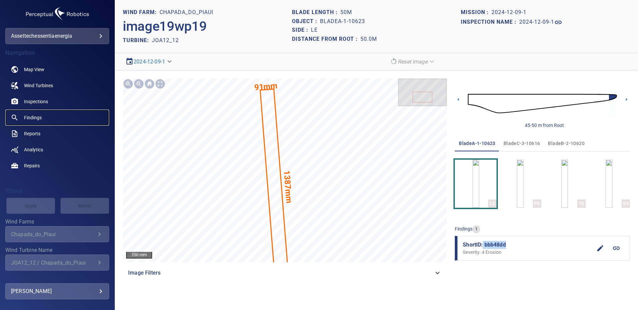
click at [35, 116] on span "Findings" at bounding box center [33, 117] width 18 height 7
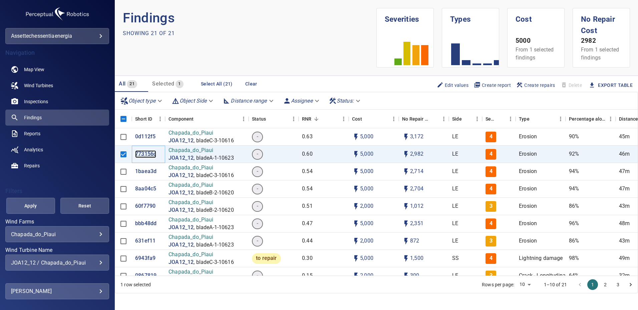
click at [145, 152] on p "773156c" at bounding box center [145, 154] width 21 height 8
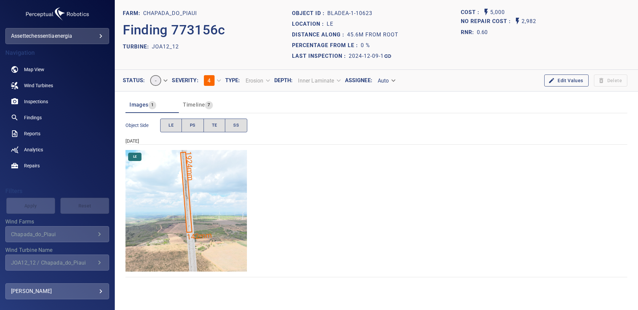
click at [199, 190] on img "Chapada_do_Piaui/JOA12_12/2024-12-09-1/2024-12-09-1/image17wp17.jpg" at bounding box center [185, 210] width 121 height 121
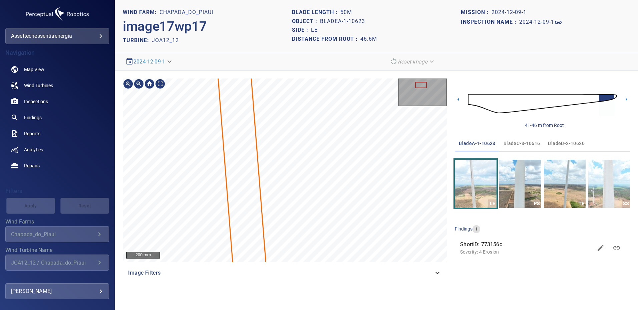
click at [329, 309] on html "**********" at bounding box center [319, 155] width 638 height 310
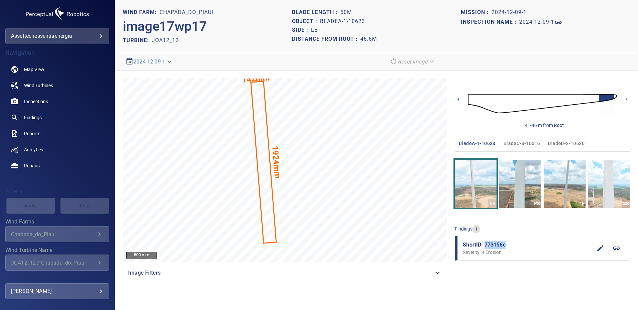
drag, startPoint x: 507, startPoint y: 245, endPoint x: 484, endPoint y: 244, distance: 22.7
click at [484, 244] on span "ShortID: 773156c" at bounding box center [527, 244] width 129 height 8
copy span "773156c"
click at [31, 117] on span "Findings" at bounding box center [33, 117] width 18 height 7
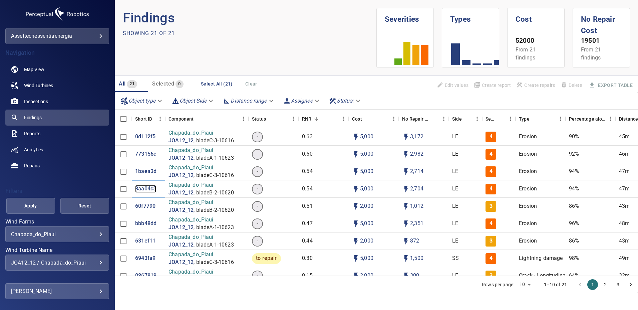
click at [148, 190] on p "8aa04c5" at bounding box center [145, 189] width 21 height 8
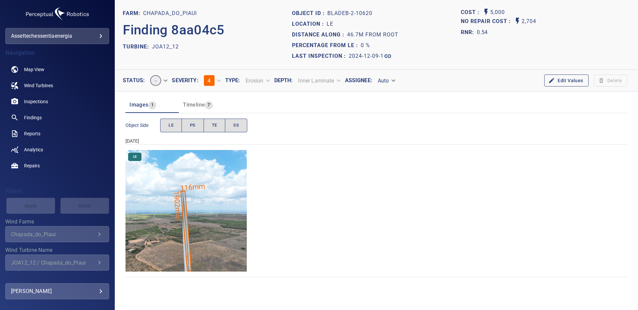
click at [183, 222] on img "Chapada_do_Piaui/JOA12_12/2024-12-09-1/2024-12-09-2/image96wp96.jpg" at bounding box center [185, 210] width 121 height 121
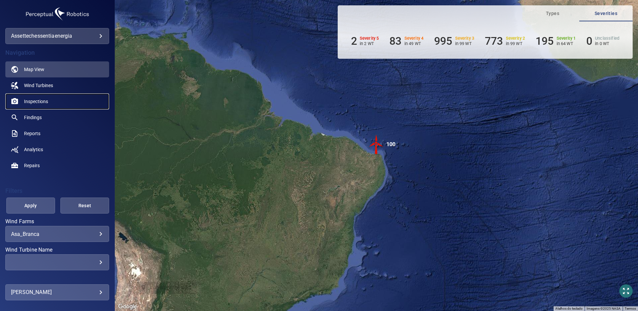
click at [42, 99] on span "Inspections" at bounding box center [36, 101] width 24 height 7
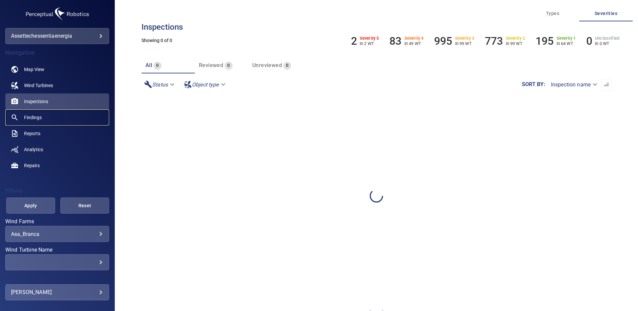
click at [46, 117] on link "Findings" at bounding box center [57, 117] width 104 height 16
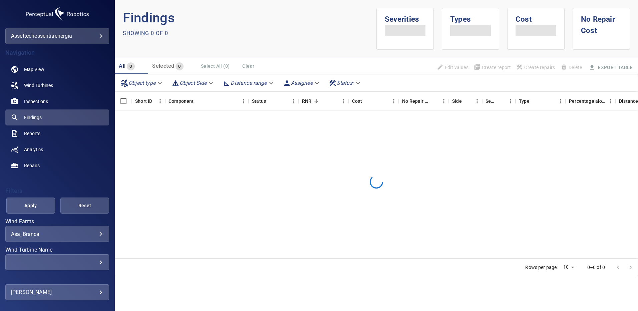
click at [97, 234] on body "**********" at bounding box center [319, 155] width 638 height 311
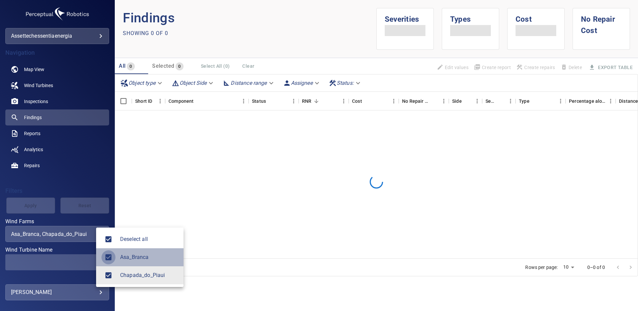
type input "**********"
click at [83, 258] on div at bounding box center [319, 155] width 638 height 311
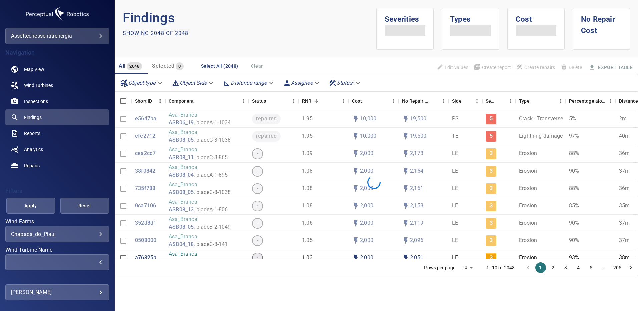
click at [97, 262] on div "​" at bounding box center [57, 262] width 92 height 6
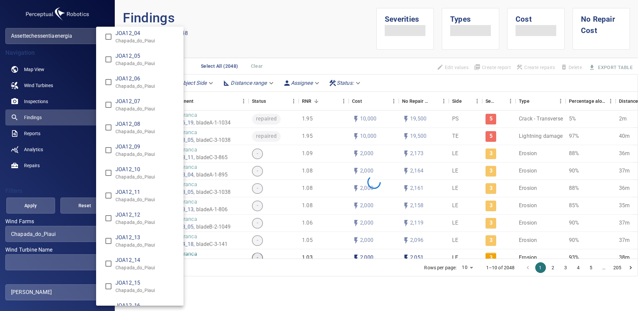
scroll to position [4174, 0]
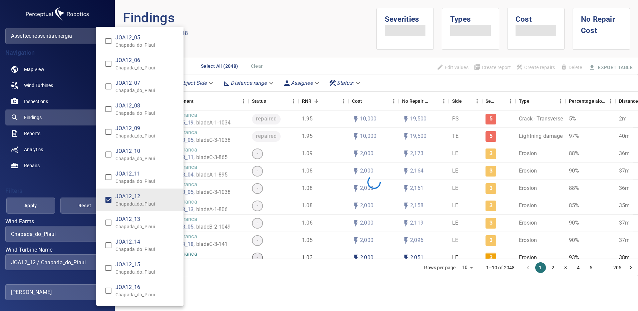
click at [30, 207] on div "Wind Turbine Name" at bounding box center [319, 155] width 638 height 311
type input "**********"
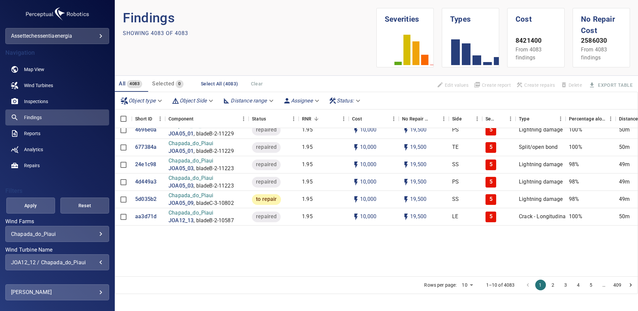
scroll to position [0, 0]
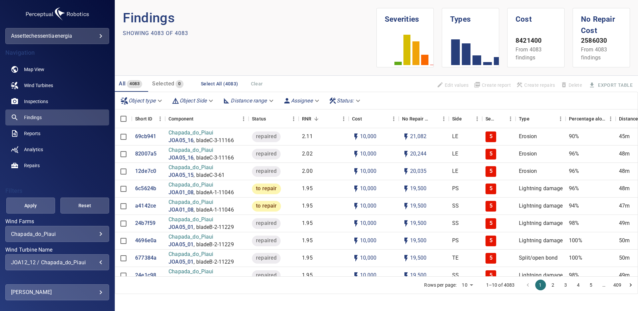
click at [40, 205] on span "Apply" at bounding box center [31, 205] width 32 height 8
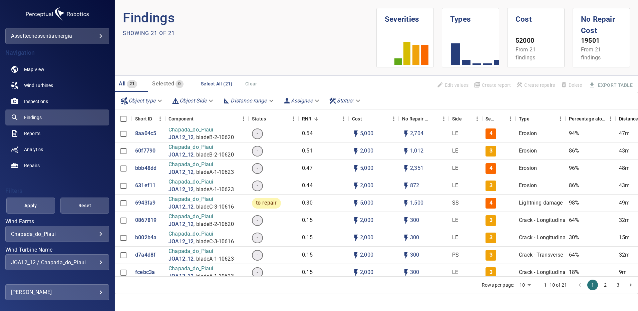
scroll to position [67, 0]
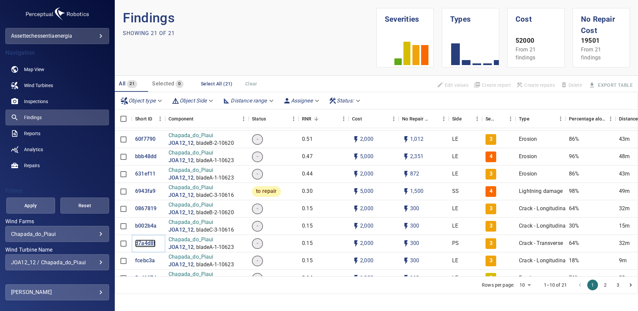
click at [146, 243] on p "d7a4d8f" at bounding box center [145, 243] width 20 height 8
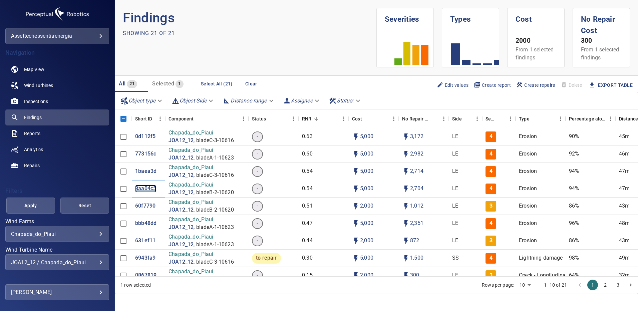
click at [146, 188] on p "8aa04c5" at bounding box center [145, 189] width 21 height 8
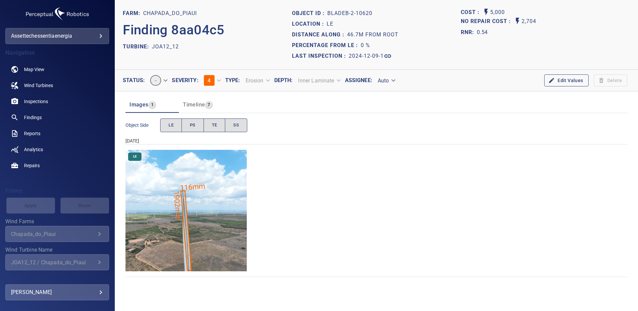
click at [180, 217] on img "Chapada_do_Piaui/JOA12_12/2024-12-09-1/2024-12-09-2/image96wp96.jpg" at bounding box center [185, 210] width 121 height 121
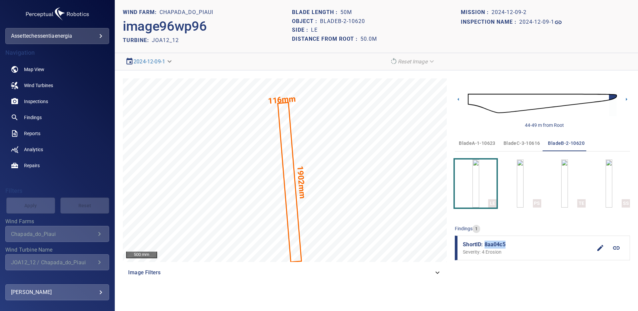
drag, startPoint x: 506, startPoint y: 243, endPoint x: 484, endPoint y: 244, distance: 21.4
click at [484, 244] on span "ShortID: 8aa04c5" at bounding box center [527, 244] width 129 height 8
copy span "8aa04c5"
click at [42, 117] on link "Findings" at bounding box center [57, 117] width 104 height 16
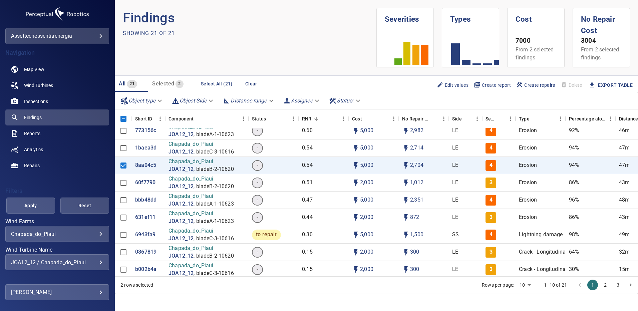
scroll to position [33, 0]
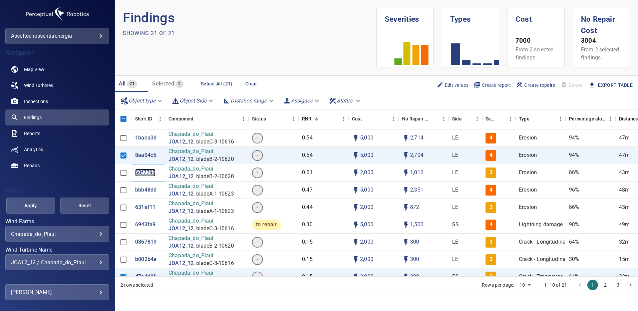
click at [144, 172] on p "60f7790" at bounding box center [145, 173] width 20 height 8
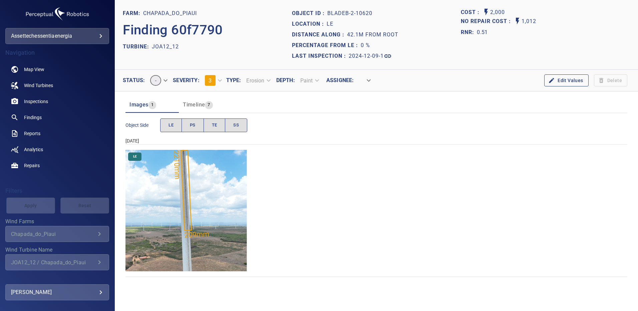
click at [233, 183] on img "Chapada_do_Piaui/JOA12_12/2024-12-09-1/2024-12-09-2/image94wp94.jpg" at bounding box center [185, 210] width 121 height 121
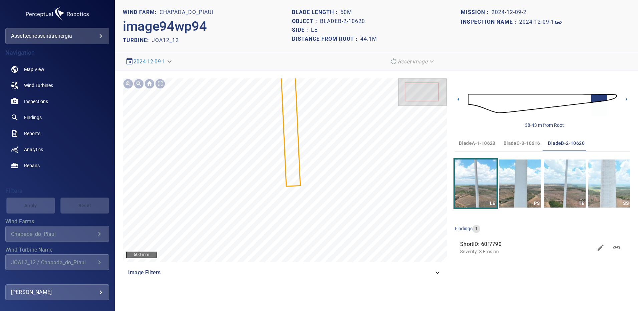
click at [626, 99] on icon at bounding box center [626, 99] width 1 height 3
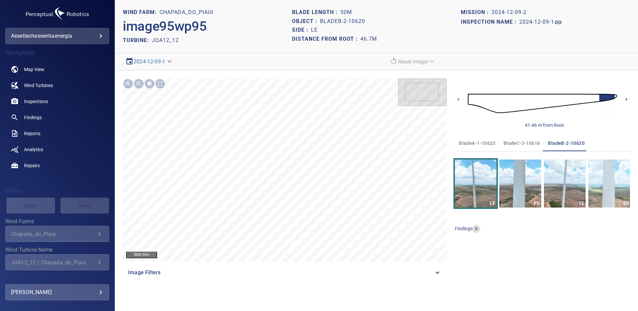
click at [626, 99] on icon at bounding box center [626, 99] width 1 height 3
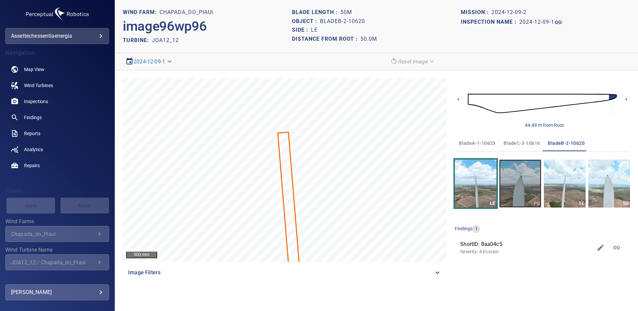
click at [531, 171] on img "button" at bounding box center [520, 183] width 42 height 48
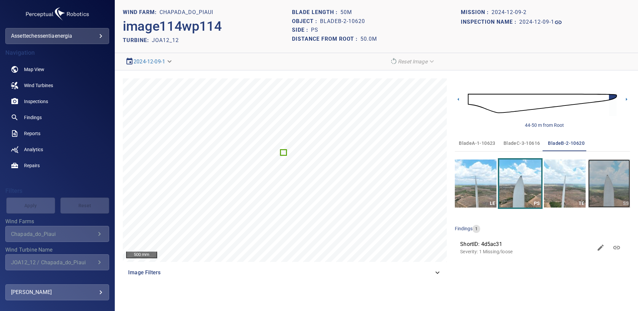
click at [602, 182] on img "button" at bounding box center [609, 183] width 42 height 48
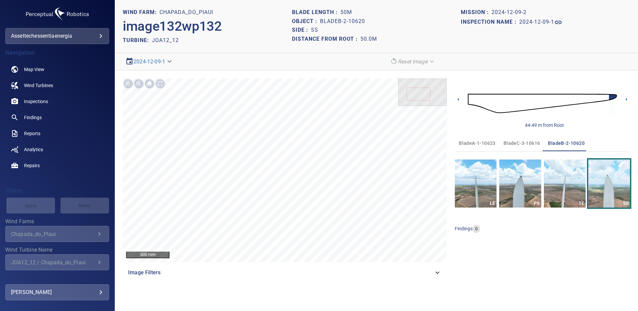
click at [473, 142] on span "bladeA-1-10623" at bounding box center [477, 143] width 37 height 8
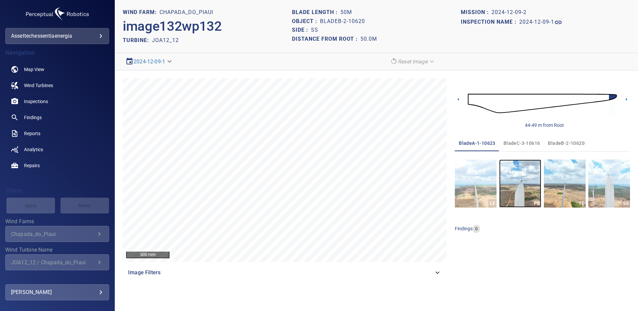
click at [522, 181] on img "button" at bounding box center [520, 183] width 42 height 48
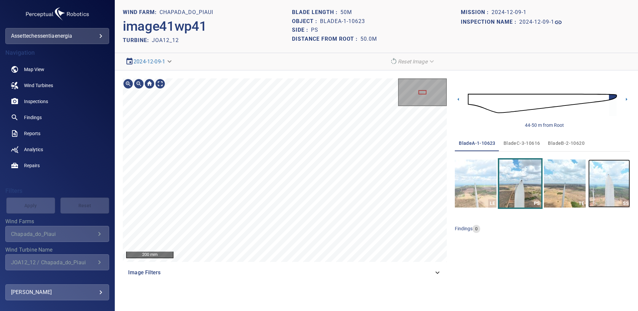
click at [605, 179] on img "button" at bounding box center [609, 183] width 42 height 48
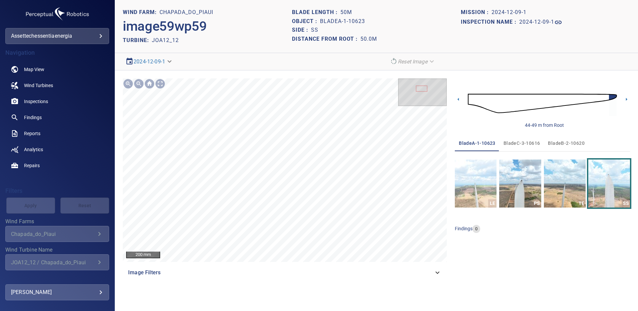
click at [511, 142] on span "bladeC-3-10616" at bounding box center [521, 143] width 37 height 8
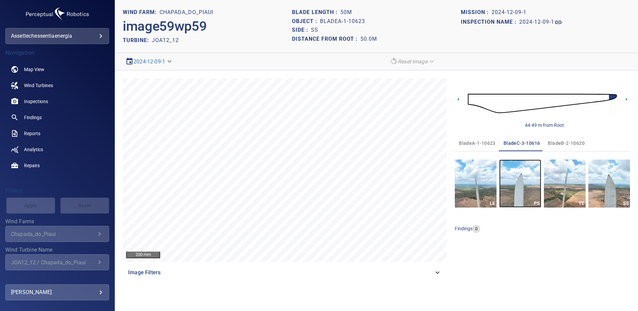
click at [529, 179] on img "button" at bounding box center [520, 183] width 42 height 48
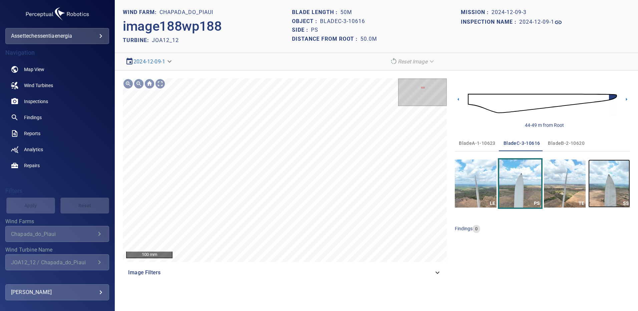
click at [600, 179] on img "button" at bounding box center [609, 183] width 42 height 48
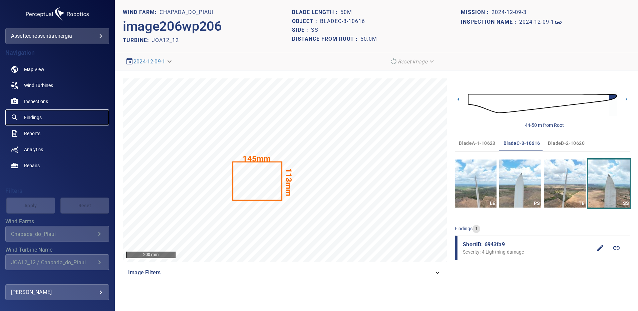
click at [34, 116] on span "Findings" at bounding box center [33, 117] width 18 height 7
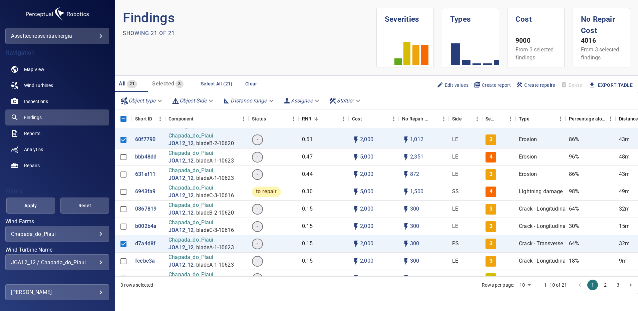
scroll to position [67, 0]
click at [148, 189] on p "6943fa9" at bounding box center [145, 191] width 20 height 8
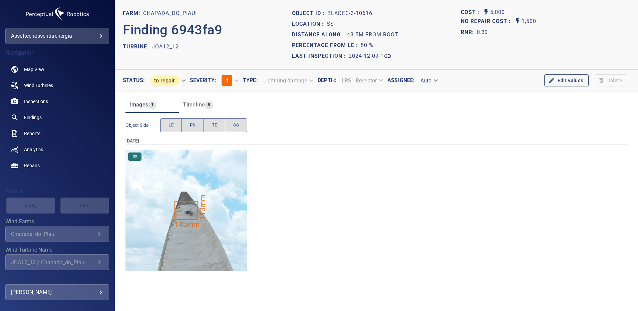
click at [200, 200] on img "Chapada_do_Piaui/JOA12_12/2024-12-09-1/2024-12-09-3/image206wp206.jpg" at bounding box center [185, 210] width 121 height 121
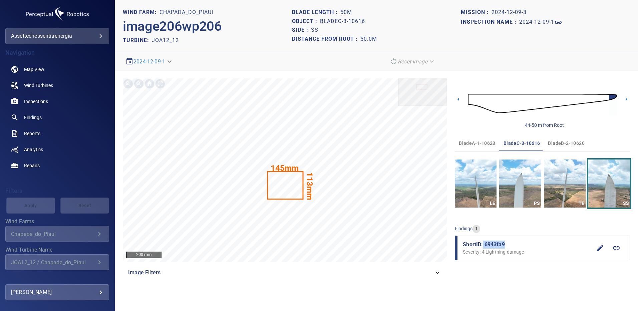
drag, startPoint x: 505, startPoint y: 244, endPoint x: 483, endPoint y: 245, distance: 22.7
click at [483, 245] on span "ShortID: 6943fa9" at bounding box center [527, 244] width 129 height 8
copy span "6943fa9"
click at [39, 115] on span "Findings" at bounding box center [33, 117] width 18 height 7
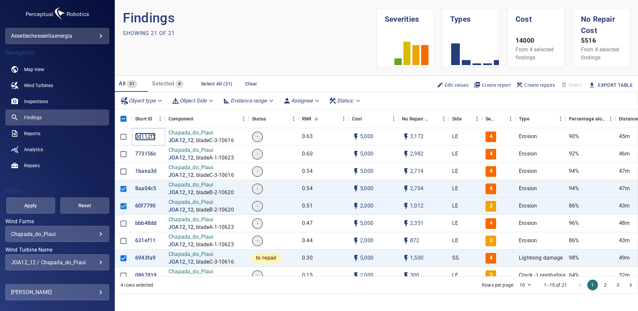
click at [143, 138] on p "0d112f5" at bounding box center [145, 137] width 20 height 8
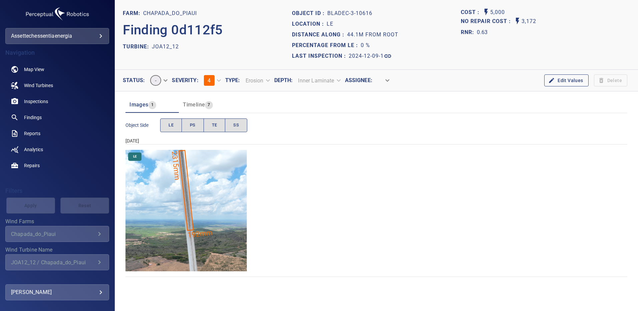
click at [191, 186] on img "Chapada_do_Piaui/JOA12_12/2024-12-09-1/2024-12-09-3/image169wp169.jpg" at bounding box center [185, 210] width 121 height 121
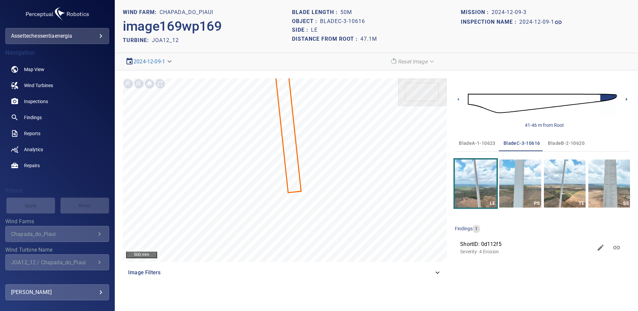
click at [627, 100] on icon at bounding box center [626, 99] width 7 height 7
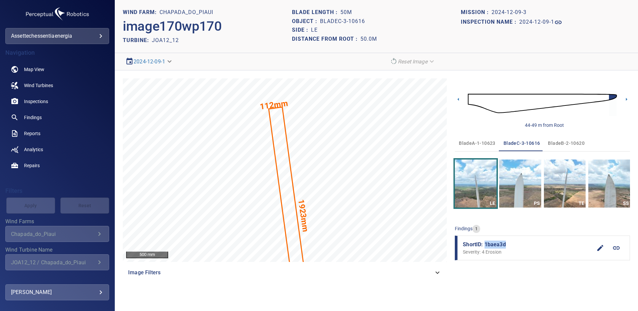
drag, startPoint x: 507, startPoint y: 243, endPoint x: 484, endPoint y: 245, distance: 22.7
click at [484, 245] on span "ShortID: 1baea3d" at bounding box center [527, 244] width 129 height 8
copy span "1baea3d"
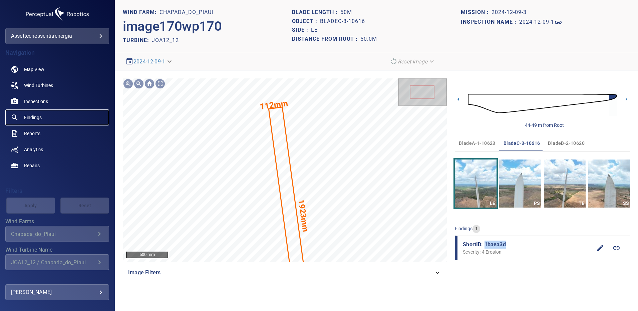
click at [34, 118] on span "Findings" at bounding box center [33, 117] width 18 height 7
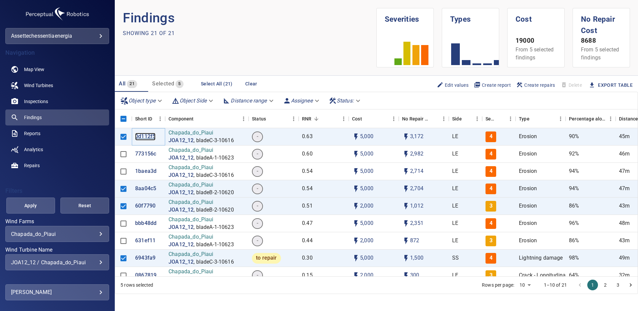
click at [149, 137] on p "0d112f5" at bounding box center [145, 137] width 20 height 8
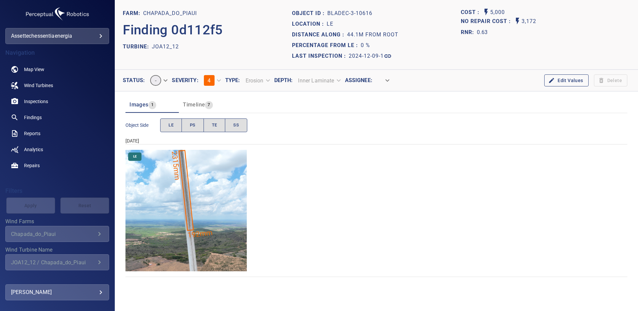
click at [207, 195] on img "Chapada_do_Piaui/JOA12_12/2024-12-09-1/2024-12-09-3/image169wp169.jpg" at bounding box center [185, 210] width 121 height 121
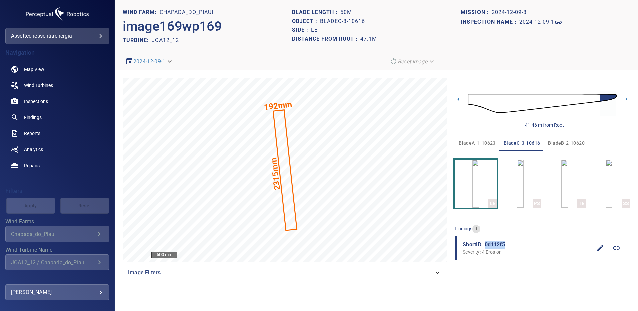
drag, startPoint x: 499, startPoint y: 246, endPoint x: 485, endPoint y: 247, distance: 14.0
click at [485, 247] on span "ShortID: 0d112f5" at bounding box center [527, 244] width 129 height 8
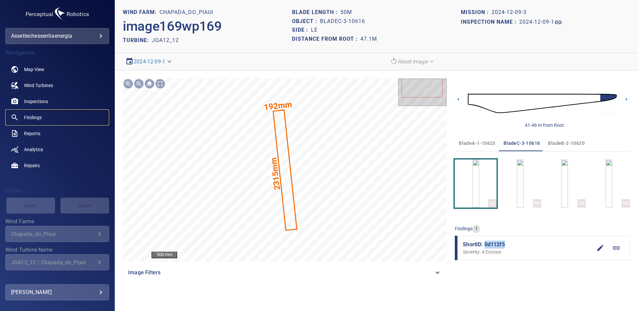
click at [36, 119] on span "Findings" at bounding box center [33, 117] width 18 height 7
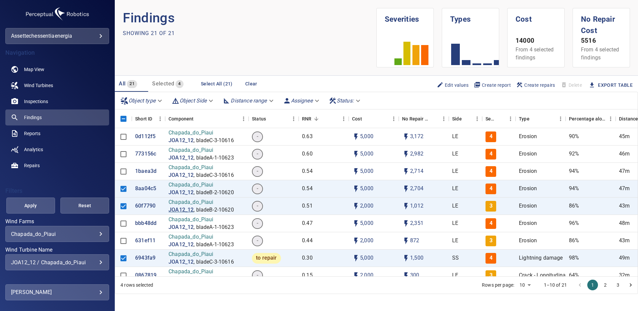
scroll to position [67, 0]
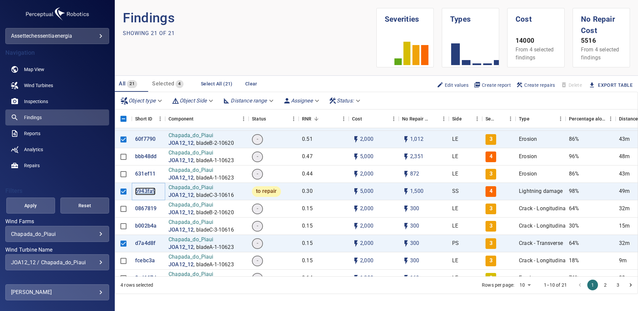
click at [145, 192] on p "6943fa9" at bounding box center [145, 191] width 20 height 8
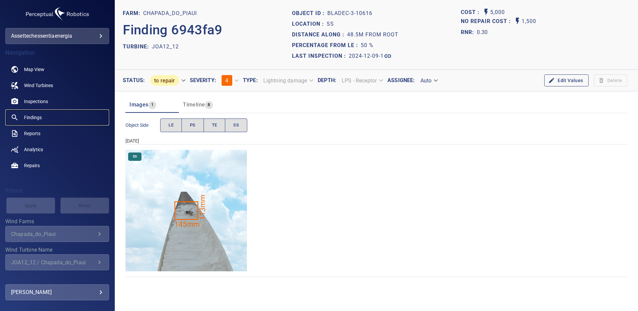
click at [38, 115] on span "Findings" at bounding box center [33, 117] width 18 height 7
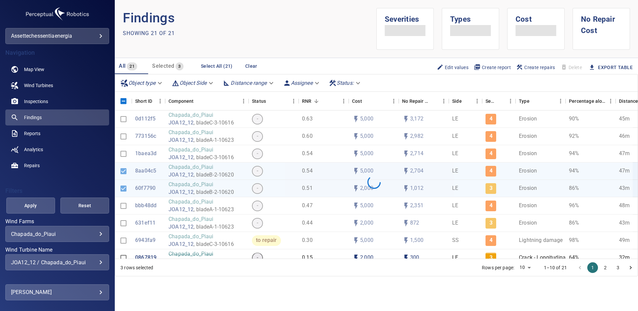
click at [99, 262] on div "**********" at bounding box center [57, 262] width 104 height 16
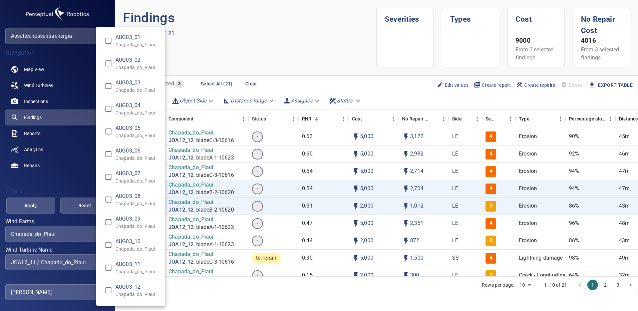
type input "**********"
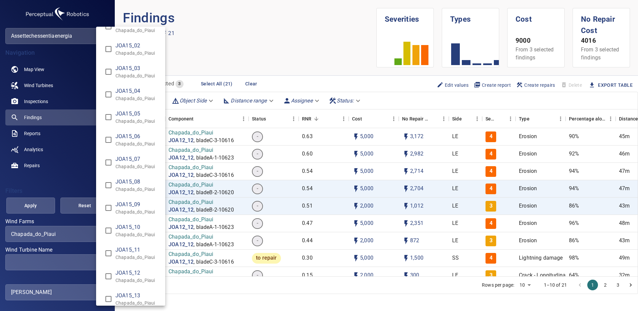
scroll to position [4830, 0]
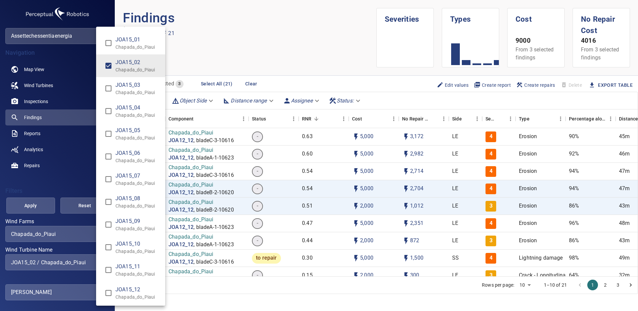
type input "**********"
click at [26, 202] on div "Wind Turbine Name" at bounding box center [319, 155] width 638 height 311
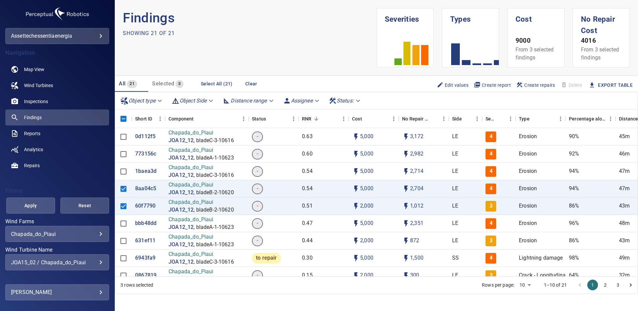
click at [27, 202] on span "Apply" at bounding box center [31, 205] width 32 height 8
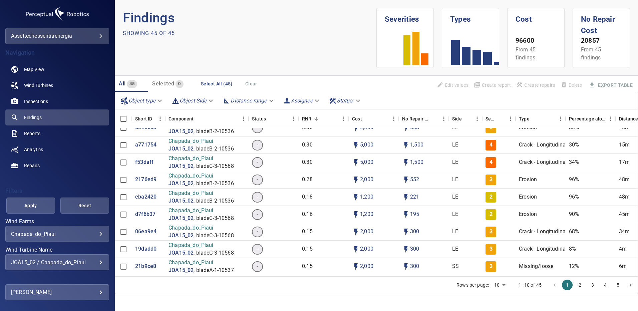
scroll to position [133, 0]
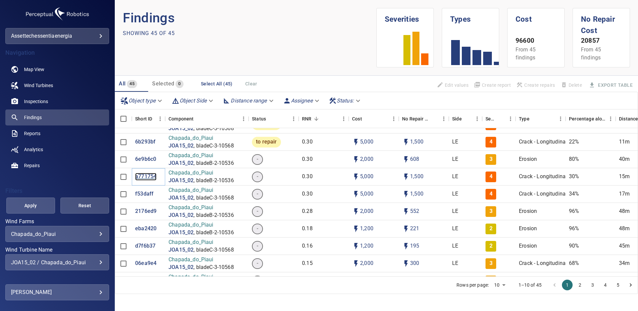
click at [144, 178] on p "a771754" at bounding box center [145, 177] width 21 height 8
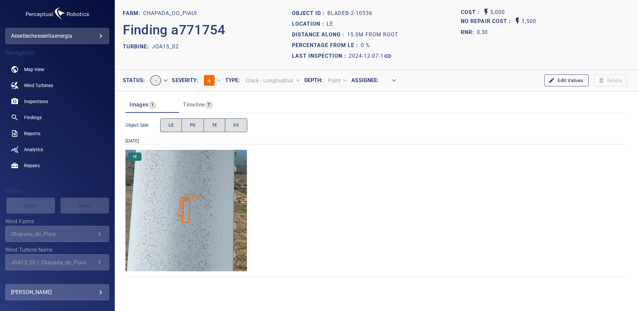
click at [206, 215] on img "Chapada_do_Piaui/JOA15_02/2024-12-07-1/2024-12-07-2/image95wp95.jpg" at bounding box center [185, 210] width 121 height 121
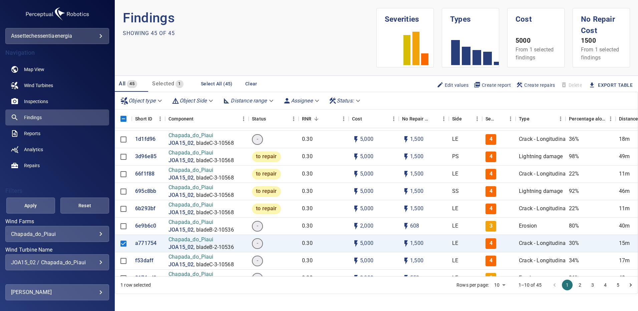
scroll to position [33, 0]
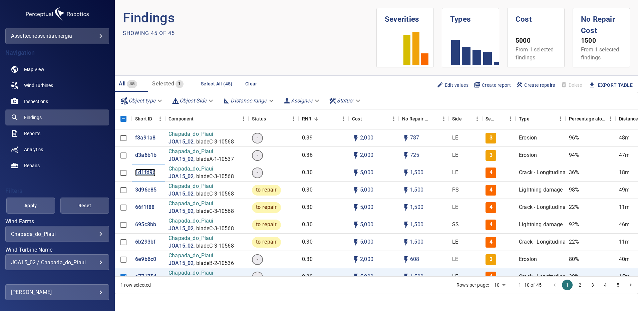
click at [147, 172] on p "1d1fd96" at bounding box center [145, 173] width 20 height 8
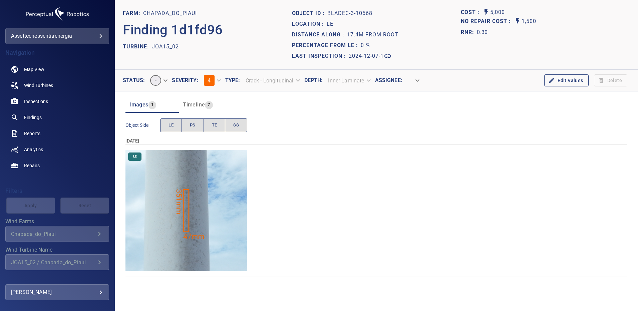
click at [195, 206] on img "Chapada_do_Piaui/JOA15_02/2024-12-07-1/2024-12-07-3/image180wp180.jpg" at bounding box center [185, 210] width 121 height 121
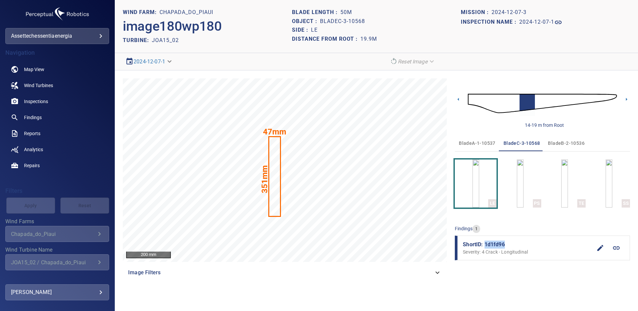
drag, startPoint x: 506, startPoint y: 241, endPoint x: 484, endPoint y: 242, distance: 22.4
click at [484, 242] on span "ShortID: 1d1fd96" at bounding box center [527, 244] width 129 height 8
copy span "1d1fd96"
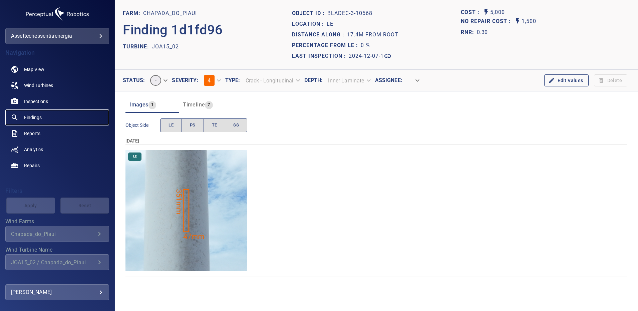
click at [44, 117] on link "Findings" at bounding box center [57, 117] width 104 height 16
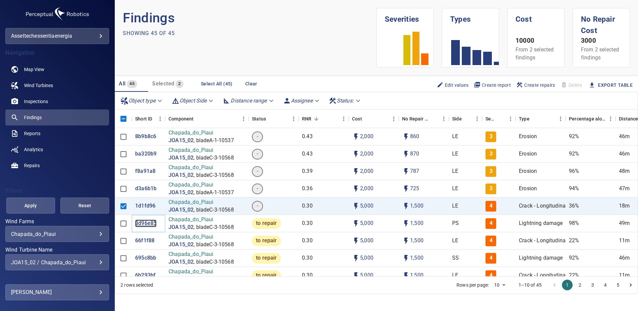
click at [144, 224] on p "3d96e85" at bounding box center [145, 223] width 21 height 8
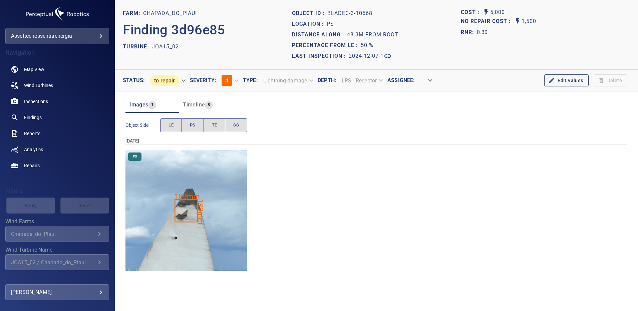
click at [189, 216] on img "Chapada_do_Piaui/JOA15_02/2024-12-07-1/2024-12-07-3/image213wp213.jpg" at bounding box center [185, 210] width 121 height 121
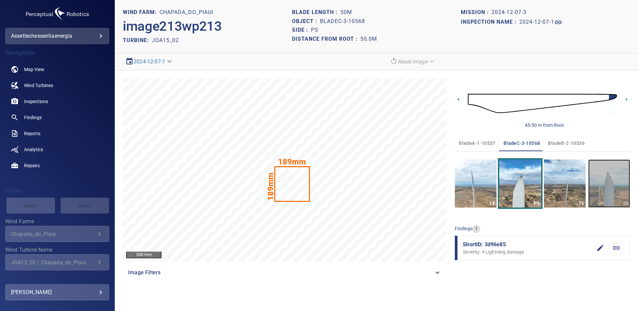
click at [615, 188] on img "button" at bounding box center [609, 183] width 42 height 48
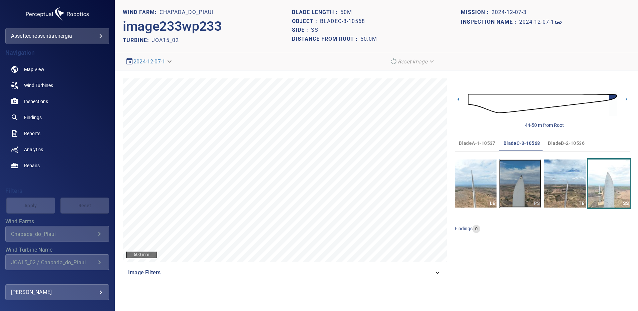
click at [534, 183] on img "button" at bounding box center [520, 183] width 42 height 48
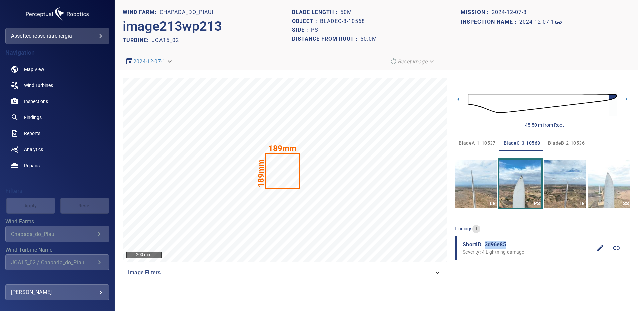
drag, startPoint x: 506, startPoint y: 241, endPoint x: 485, endPoint y: 242, distance: 21.7
click at [485, 242] on span "ShortID: 3d96e85" at bounding box center [527, 244] width 129 height 8
copy span "3d96e85"
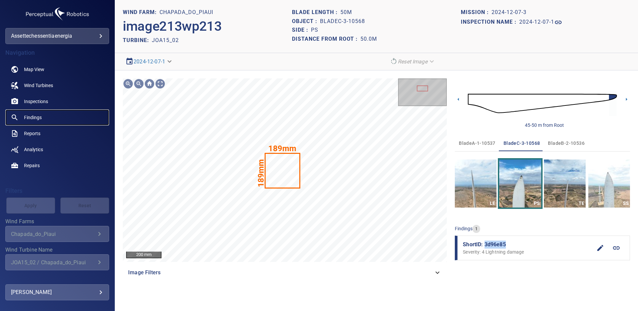
click at [30, 116] on span "Findings" at bounding box center [33, 117] width 18 height 7
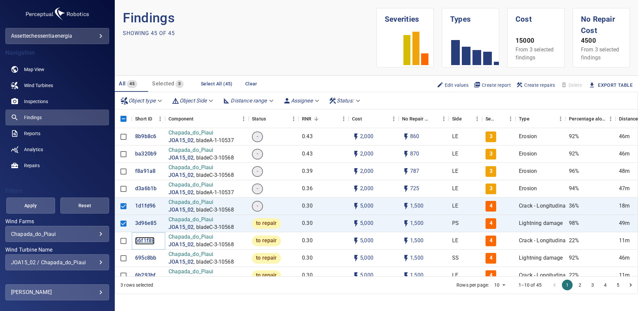
click at [148, 239] on p "66f1f88" at bounding box center [144, 241] width 19 height 8
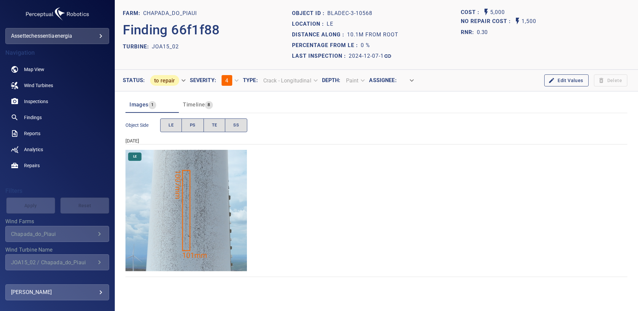
click at [207, 216] on img "Chapada_do_Piaui/JOA15_02/2024-12-07-1/2024-12-07-3/image176wp176.jpg" at bounding box center [185, 210] width 121 height 121
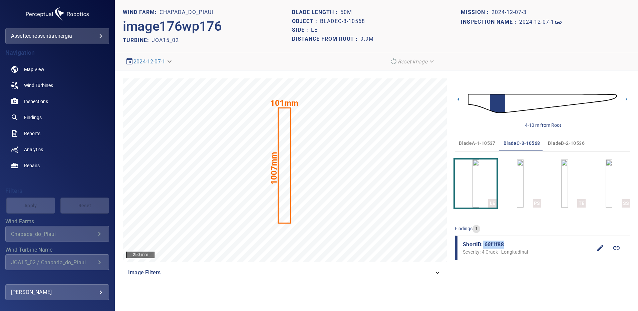
drag, startPoint x: 505, startPoint y: 241, endPoint x: 483, endPoint y: 244, distance: 21.8
click at [483, 244] on span "ShortID: 66f1f88" at bounding box center [527, 244] width 129 height 8
copy span "66f1f88"
click at [39, 116] on span "Findings" at bounding box center [33, 117] width 18 height 7
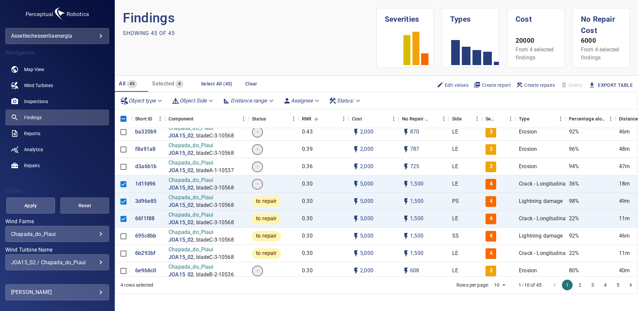
scroll to position [33, 0]
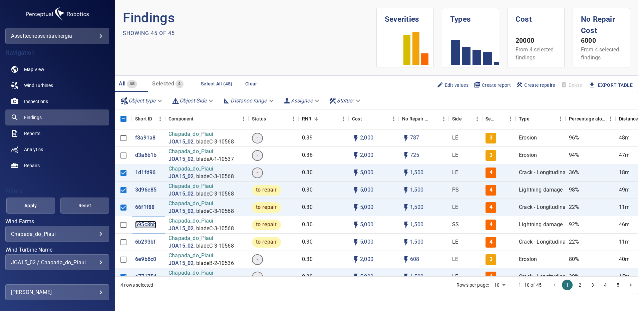
click at [144, 226] on p "695c8bb" at bounding box center [145, 225] width 21 height 8
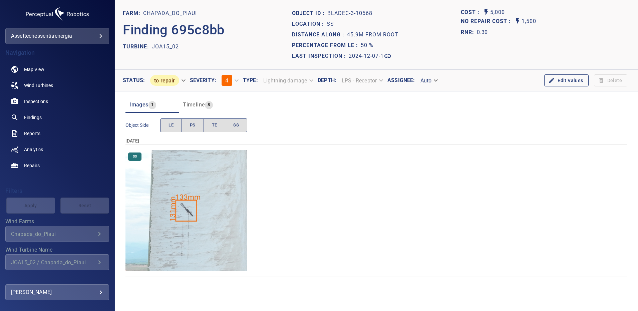
click at [222, 225] on img "Chapada_do_Piaui/JOA15_02/2024-12-07-1/2024-12-07-3/image232wp232.jpg" at bounding box center [185, 210] width 121 height 121
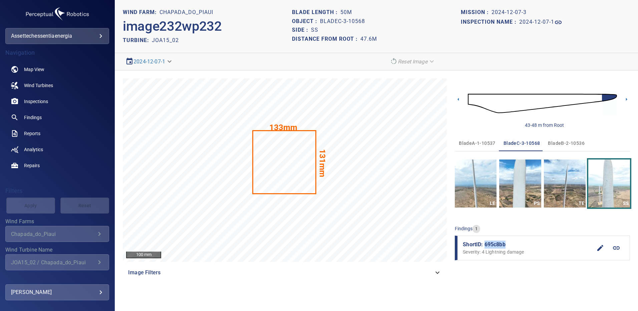
drag, startPoint x: 505, startPoint y: 244, endPoint x: 484, endPoint y: 245, distance: 21.0
click at [484, 245] on span "ShortID: 695c8bb" at bounding box center [527, 244] width 129 height 8
copy span "695c8bb"
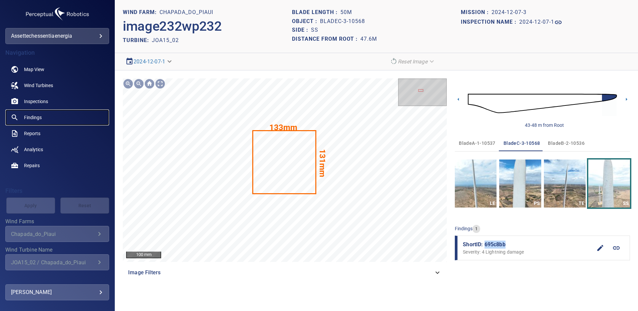
click at [34, 116] on span "Findings" at bounding box center [33, 117] width 18 height 7
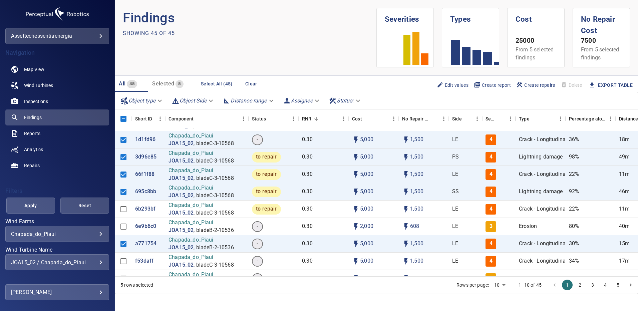
scroll to position [67, 0]
click at [145, 207] on p "6b293bf" at bounding box center [145, 209] width 20 height 8
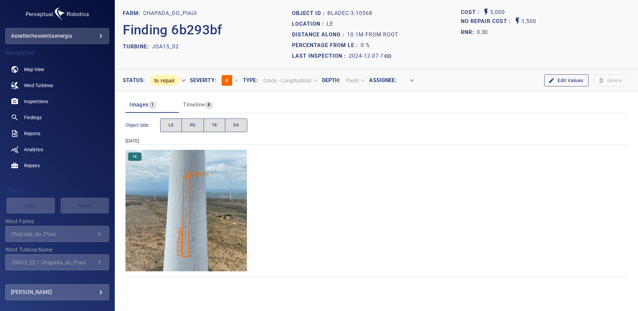
click at [193, 210] on img "Chapada_do_Piaui/JOA15_02/2024-12-07-1/2024-12-07-3/image177wp177.jpg" at bounding box center [185, 210] width 121 height 121
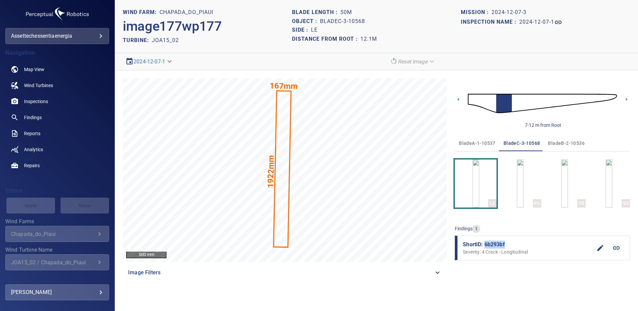
drag, startPoint x: 494, startPoint y: 245, endPoint x: 484, endPoint y: 246, distance: 9.4
click at [484, 246] on span "ShortID: 6b293bf" at bounding box center [527, 244] width 129 height 8
click at [39, 117] on span "Findings" at bounding box center [33, 117] width 18 height 7
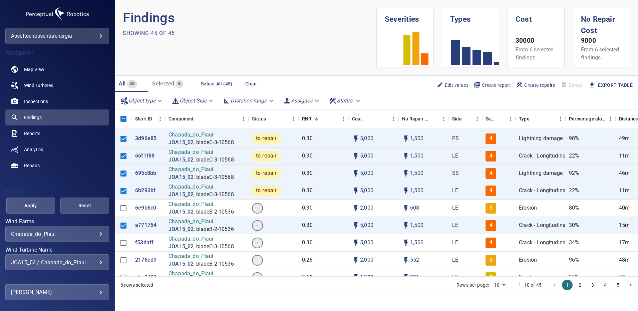
scroll to position [100, 0]
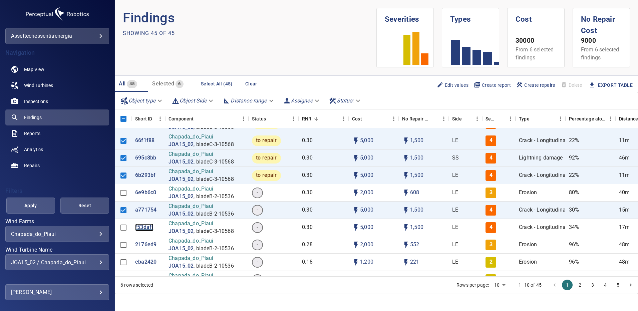
click at [144, 227] on p "f53daff" at bounding box center [144, 227] width 18 height 8
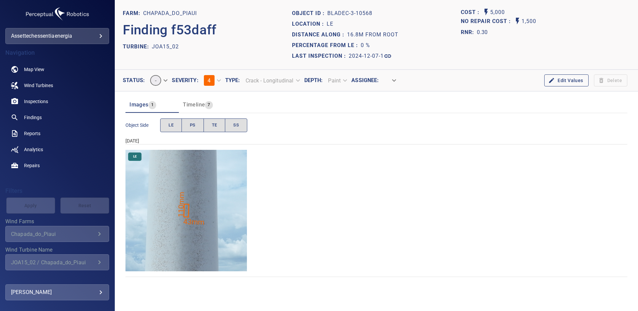
click at [197, 205] on img "Chapada_do_Piaui/JOA15_02/2024-12-07-1/2024-12-07-3/image179wp179.jpg" at bounding box center [185, 210] width 121 height 121
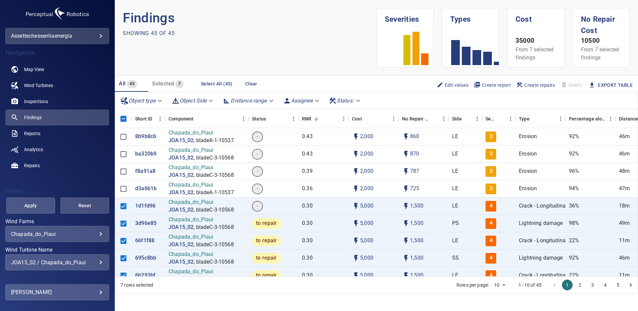
scroll to position [33, 0]
